Goal: Book appointment/travel/reservation

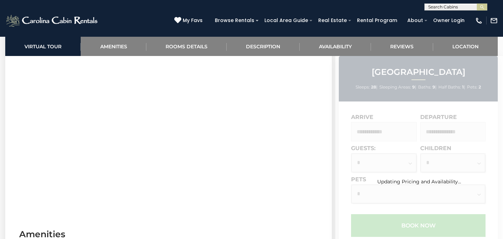
scroll to position [336, 0]
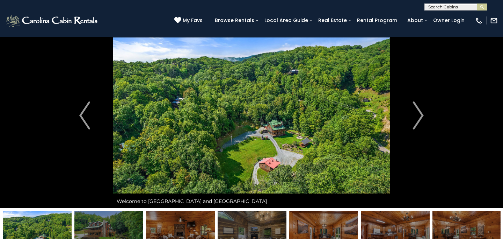
scroll to position [6, 0]
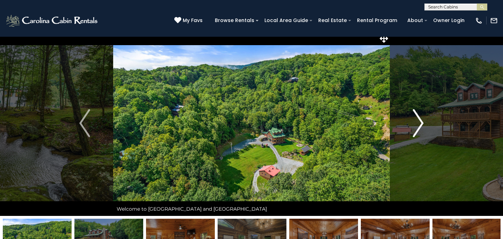
click at [419, 124] on img "Next" at bounding box center [418, 123] width 10 height 28
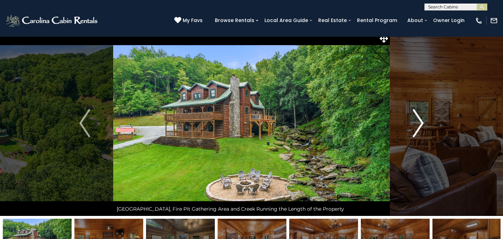
click at [419, 124] on img "Next" at bounding box center [418, 123] width 10 height 28
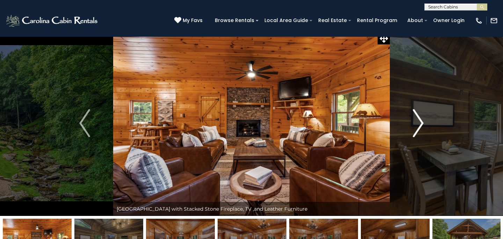
click at [419, 124] on img "Next" at bounding box center [418, 123] width 10 height 28
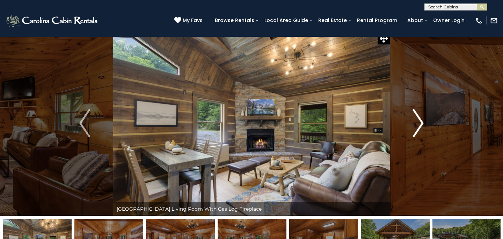
click at [419, 124] on img "Next" at bounding box center [418, 123] width 10 height 28
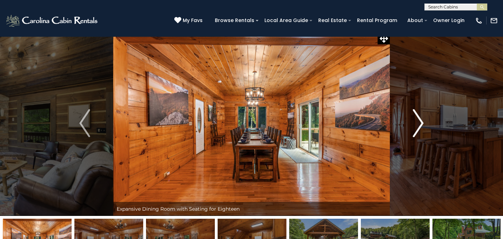
click at [419, 124] on img "Next" at bounding box center [418, 123] width 10 height 28
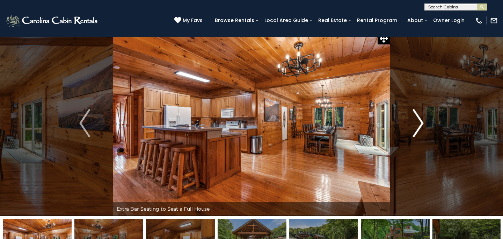
click at [419, 124] on img "Next" at bounding box center [418, 123] width 10 height 28
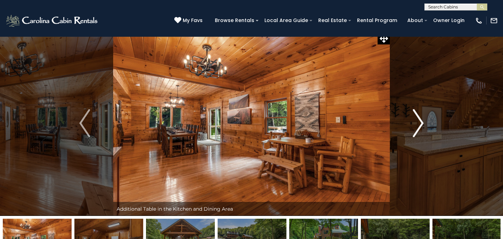
click at [419, 124] on img "Next" at bounding box center [418, 123] width 10 height 28
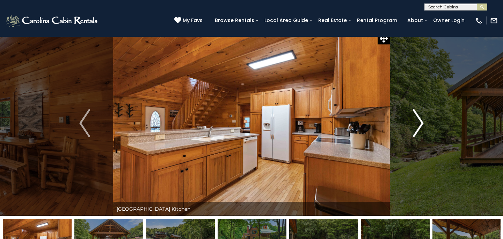
click at [419, 124] on img "Next" at bounding box center [418, 123] width 10 height 28
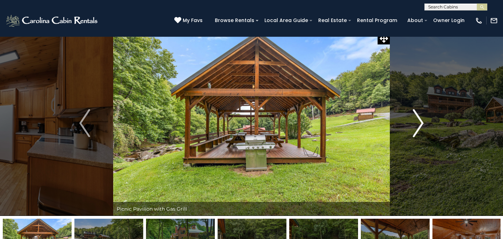
click at [419, 124] on img "Next" at bounding box center [418, 123] width 10 height 28
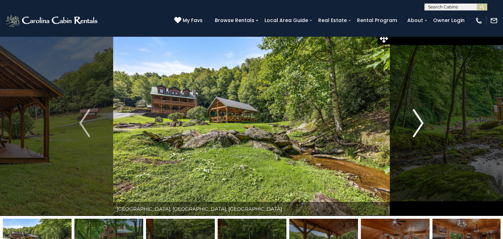
click at [419, 124] on img "Next" at bounding box center [418, 123] width 10 height 28
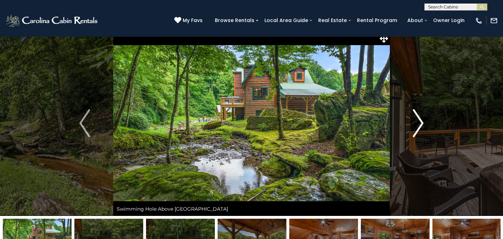
click at [419, 124] on img "Next" at bounding box center [418, 123] width 10 height 28
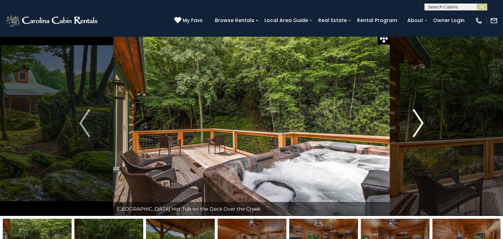
click at [419, 124] on img "Next" at bounding box center [418, 123] width 10 height 28
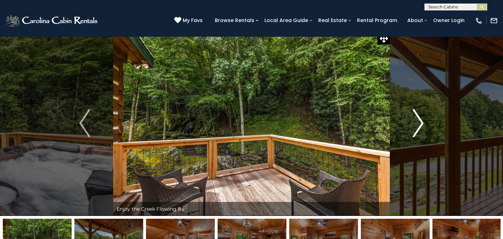
click at [419, 124] on img "Next" at bounding box center [418, 123] width 10 height 28
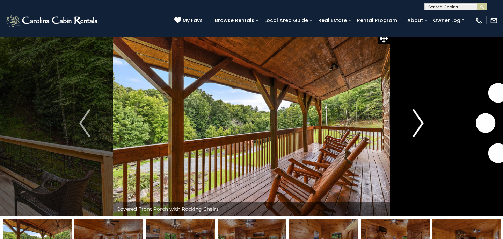
click at [419, 124] on img "Next" at bounding box center [418, 123] width 10 height 28
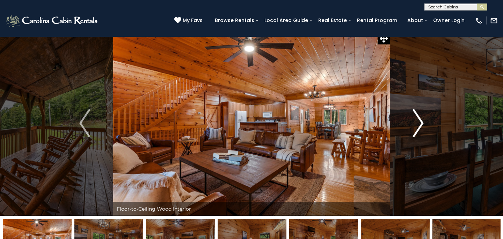
click at [419, 124] on img "Next" at bounding box center [418, 123] width 10 height 28
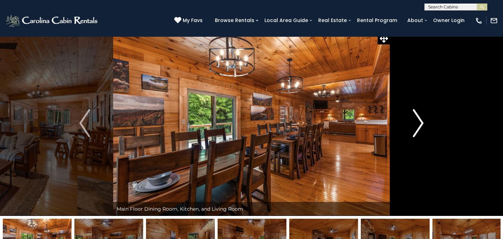
click at [419, 124] on img "Next" at bounding box center [418, 123] width 10 height 28
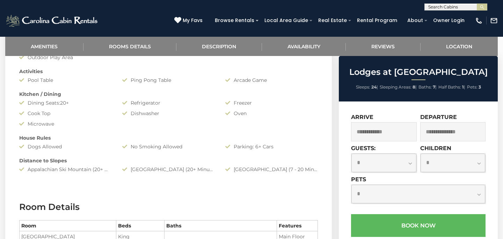
scroll to position [424, 0]
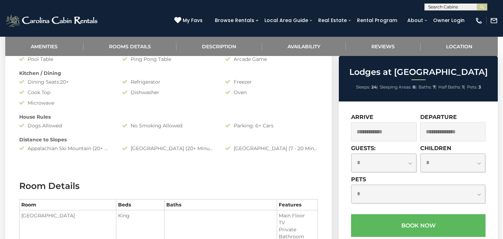
click at [390, 123] on input "text" at bounding box center [384, 131] width 66 height 19
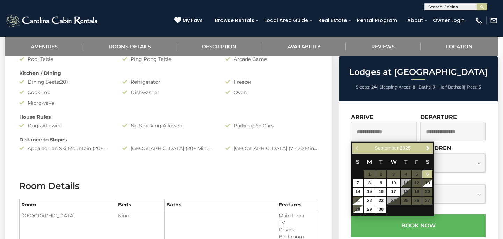
click at [423, 146] on div "Previous Next September 2025" at bounding box center [393, 148] width 80 height 11
click at [427, 146] on span "Next" at bounding box center [428, 148] width 6 height 6
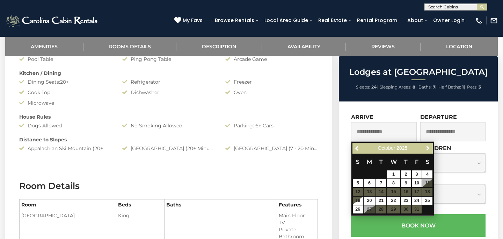
click at [427, 146] on span "Next" at bounding box center [428, 148] width 6 height 6
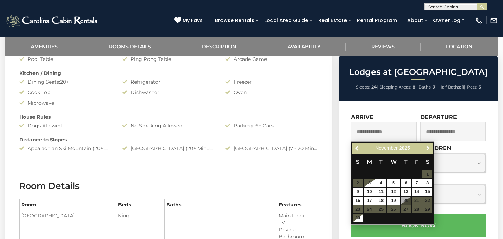
click at [427, 146] on span "Next" at bounding box center [428, 148] width 6 height 6
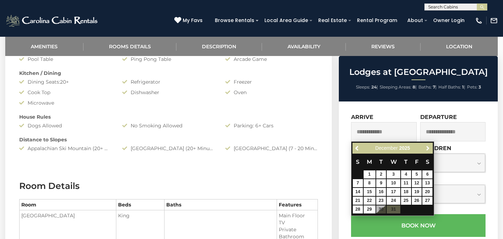
click at [427, 146] on span "Next" at bounding box center [428, 148] width 6 height 6
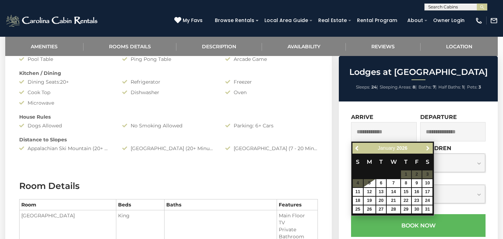
click at [427, 146] on span "Next" at bounding box center [428, 148] width 6 height 6
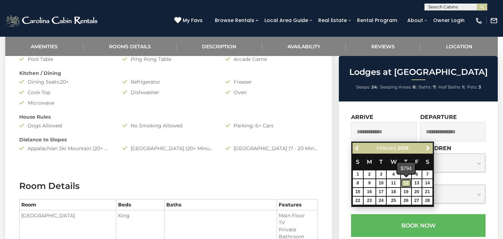
click at [405, 185] on link "12" at bounding box center [406, 183] width 10 height 8
type input "**********"
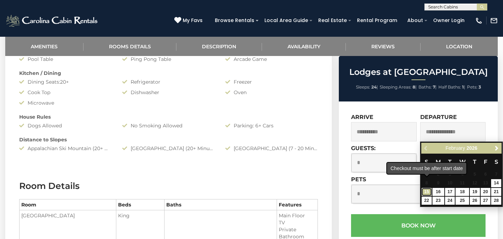
click at [428, 194] on link "15" at bounding box center [427, 192] width 10 height 8
type input "**********"
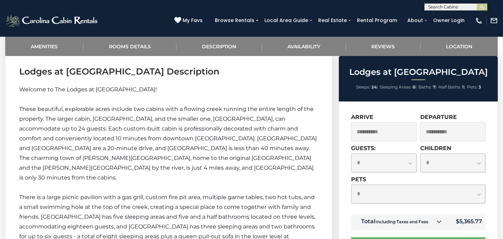
scroll to position [845, 0]
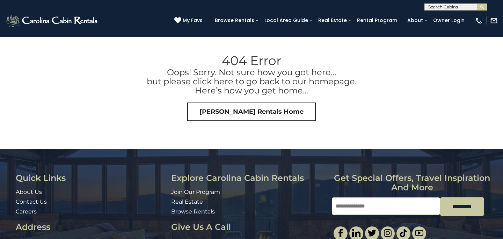
click at [442, 9] on input "text" at bounding box center [455, 8] width 61 height 7
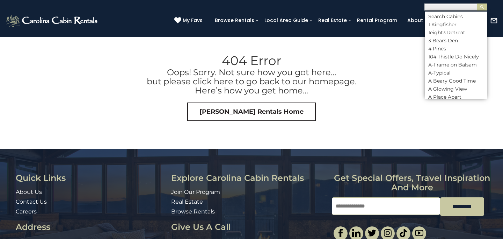
paste input "**********"
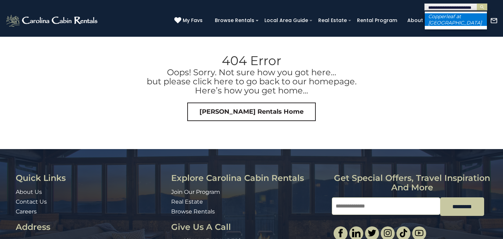
type input "**********"
click at [448, 20] on li "Copperleaf at [GEOGRAPHIC_DATA]" at bounding box center [456, 19] width 62 height 13
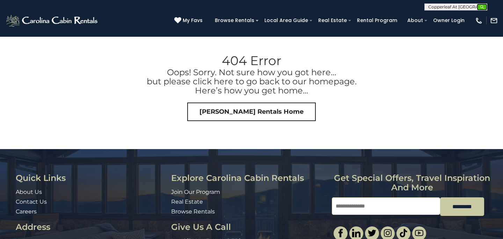
click at [483, 8] on img "submit" at bounding box center [482, 7] width 5 height 5
